Goal: Navigation & Orientation: Find specific page/section

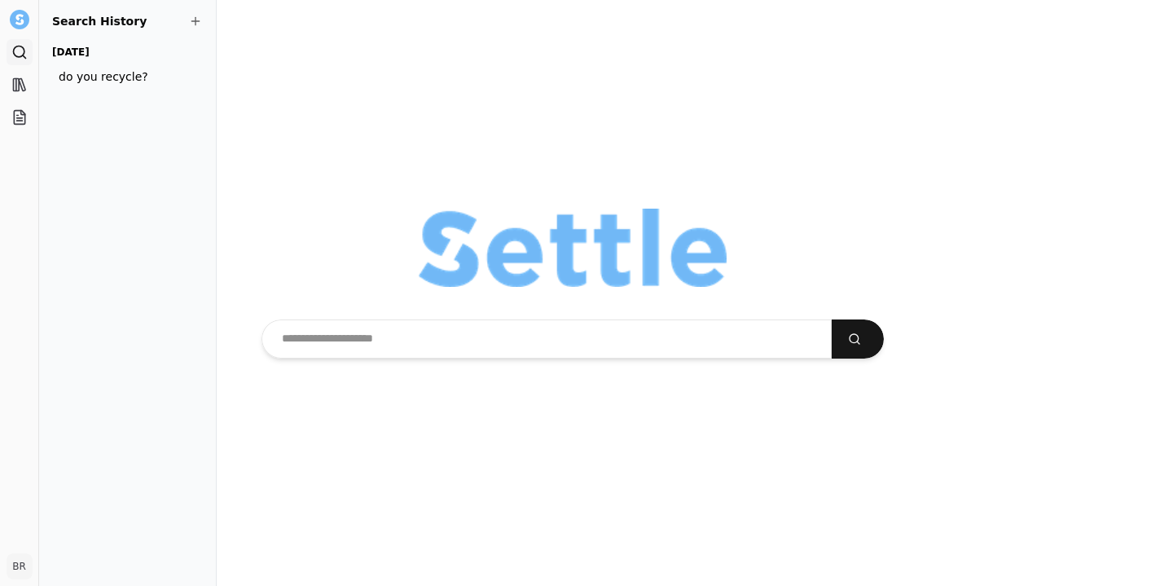
click at [203, 77] on div "[DATE] do you recycle?" at bounding box center [127, 66] width 151 height 49
click at [15, 77] on icon at bounding box center [19, 85] width 16 height 16
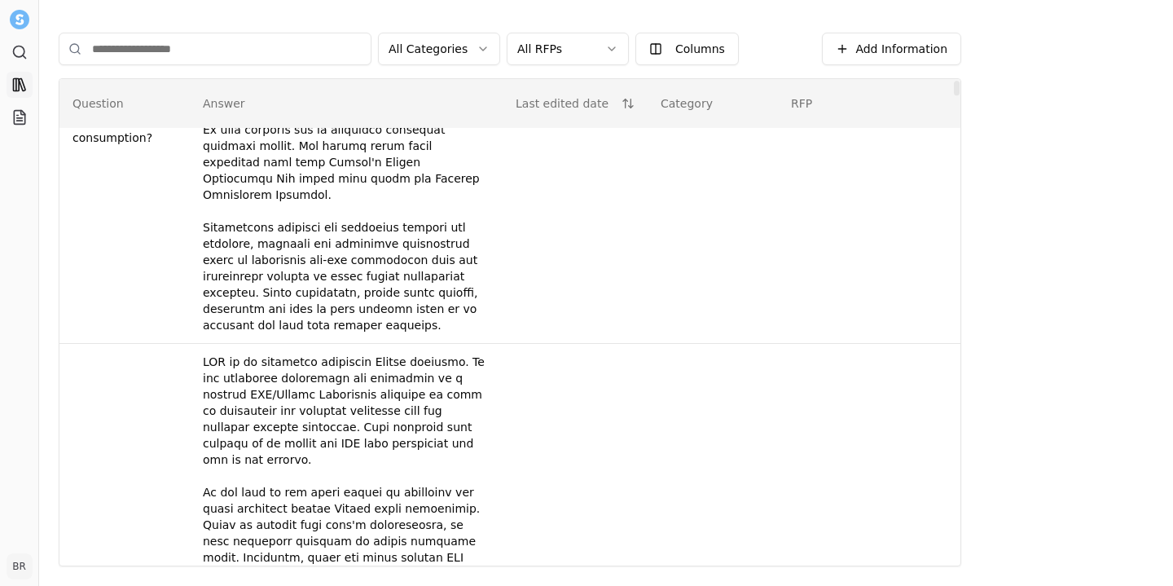
scroll to position [381, 0]
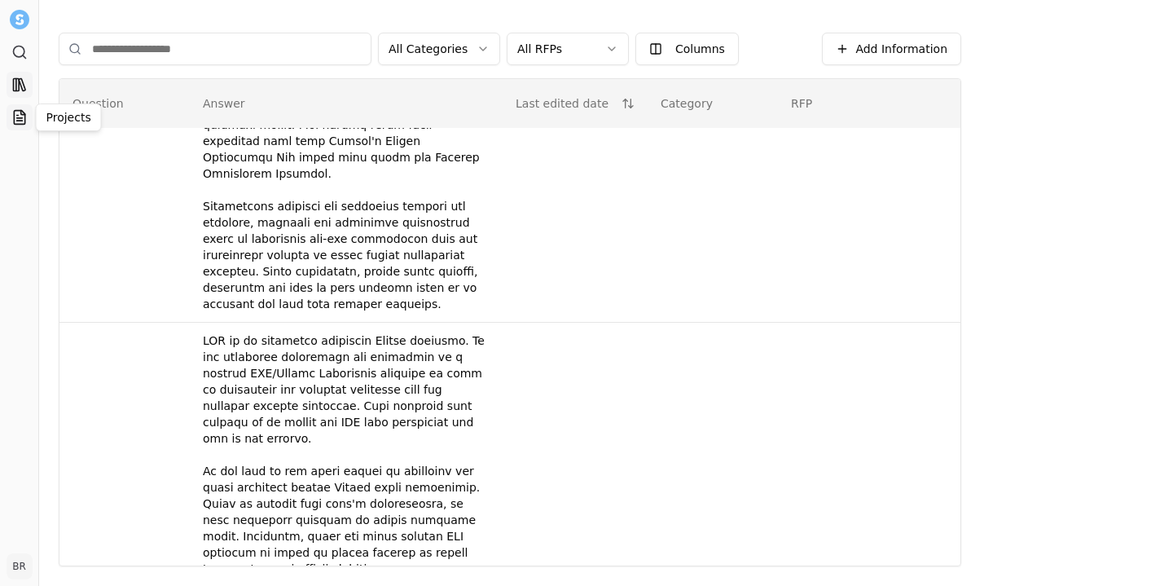
click at [20, 118] on icon at bounding box center [19, 118] width 6 height 0
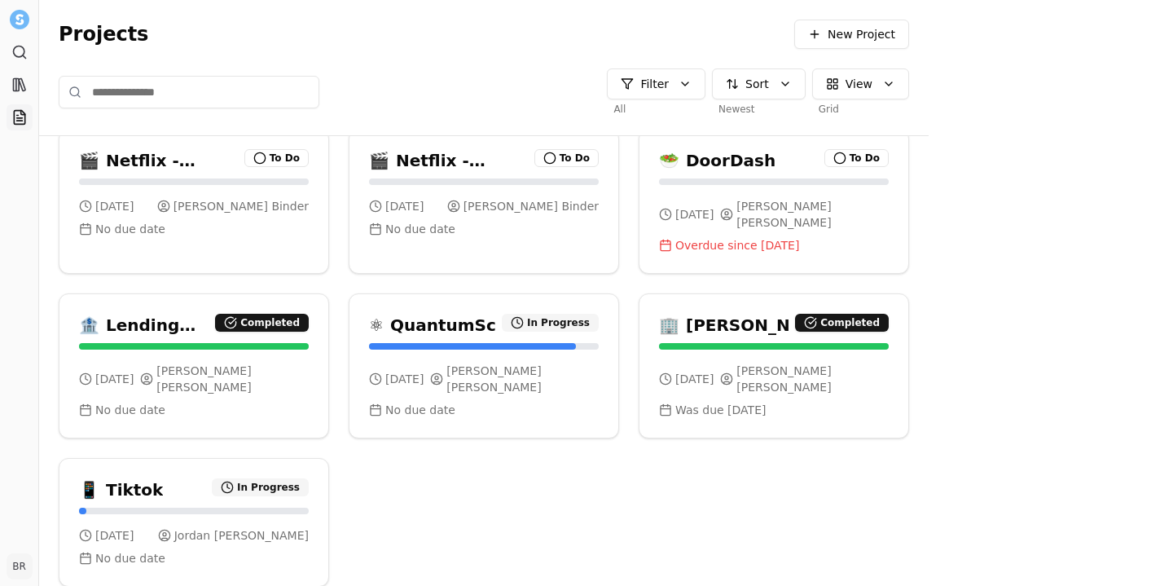
scroll to position [28, 0]
click at [21, 15] on img at bounding box center [18, 19] width 21 height 21
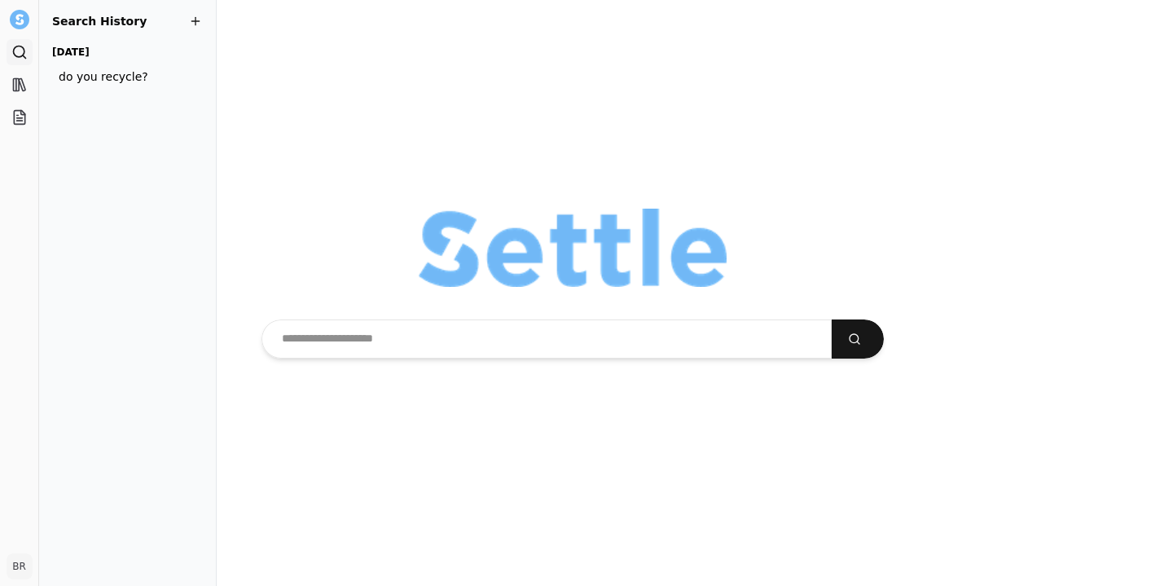
click at [202, 20] on span at bounding box center [195, 21] width 13 height 13
click at [202, 24] on span at bounding box center [195, 21] width 13 height 13
